Goal: Task Accomplishment & Management: Complete application form

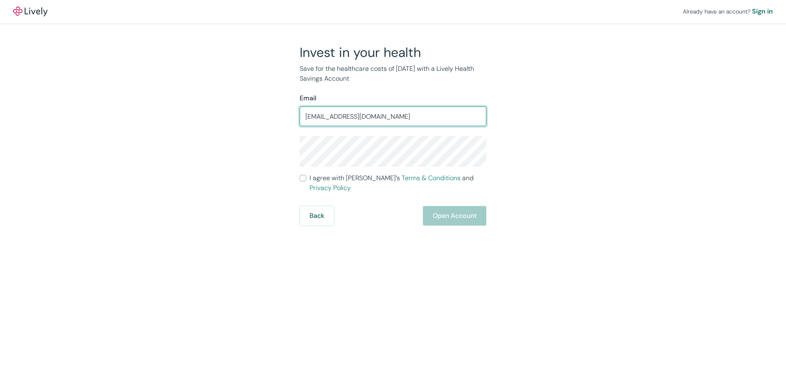
type input "westyn@warrenproduce.com"
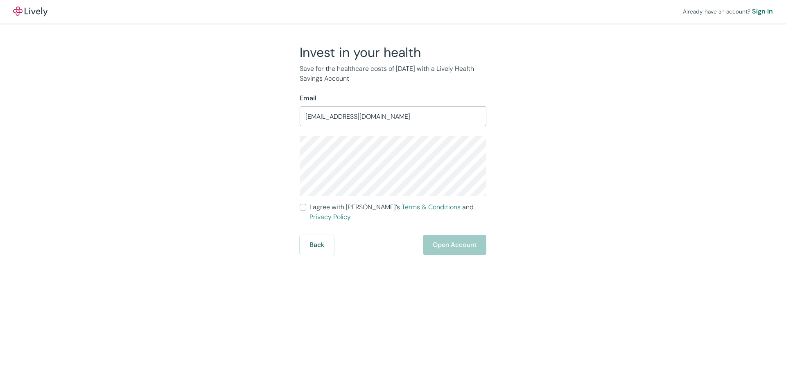
click at [299, 207] on div "Invest in your health Save for the healthcare costs of tomorrow with a Lively H…" at bounding box center [388, 149] width 196 height 210
click at [304, 203] on label "I agree with Lively’s Terms & Conditions and Privacy Policy" at bounding box center [393, 212] width 187 height 20
click at [304, 204] on input "I agree with Lively’s Terms & Conditions and Privacy Policy" at bounding box center [303, 207] width 7 height 7
checkbox input "true"
click at [446, 235] on button "Open Account" at bounding box center [454, 245] width 63 height 20
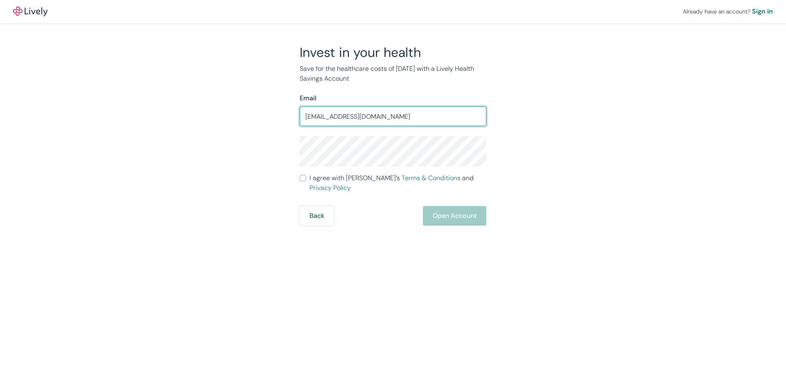
type input "[EMAIL_ADDRESS][DOMAIN_NAME]"
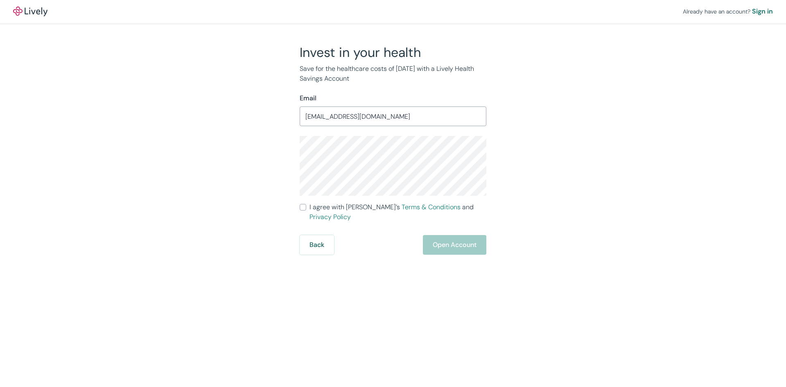
click at [181, 169] on div "Already have an account? Sign in Invest in your health Save for the healthcare …" at bounding box center [393, 127] width 786 height 255
click at [303, 205] on input "I agree with Lively’s Terms & Conditions and Privacy Policy" at bounding box center [303, 207] width 7 height 7
checkbox input "true"
click at [456, 235] on button "Open Account" at bounding box center [454, 245] width 63 height 20
